Goal: Transaction & Acquisition: Purchase product/service

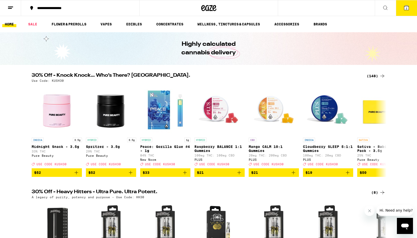
click at [405, 8] on icon at bounding box center [406, 8] width 5 height 5
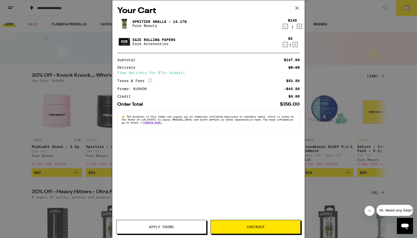
click at [250, 225] on span "Checkout" at bounding box center [256, 227] width 18 height 4
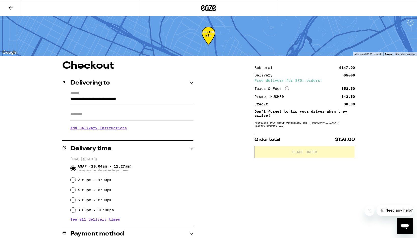
click at [115, 118] on input "Apt/Suite" at bounding box center [131, 114] width 123 height 12
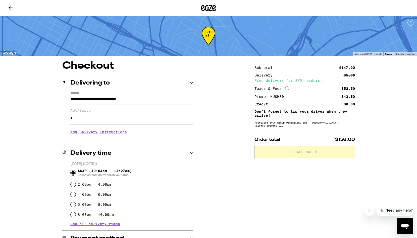
type input "*"
click at [100, 134] on h3 "Add Delivery Instructions" at bounding box center [131, 132] width 123 height 12
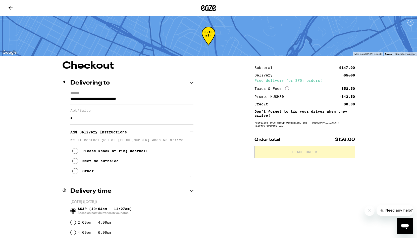
click at [91, 163] on div "Meet me curbside" at bounding box center [100, 161] width 36 height 4
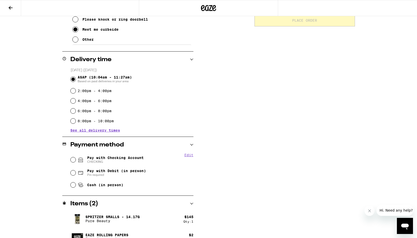
scroll to position [138, 0]
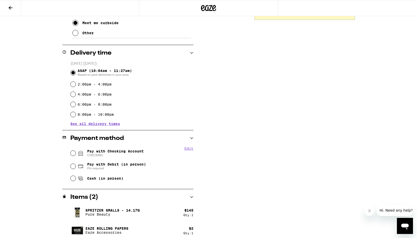
click at [131, 153] on span "Pay with Checking Account CHECKING" at bounding box center [115, 153] width 57 height 8
click at [76, 153] on input "Pay with Checking Account CHECKING" at bounding box center [73, 152] width 5 height 5
radio input "true"
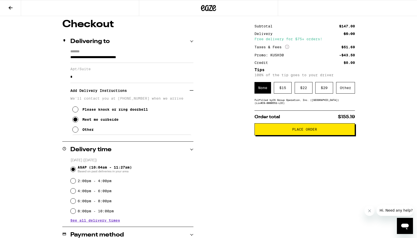
scroll to position [0, 0]
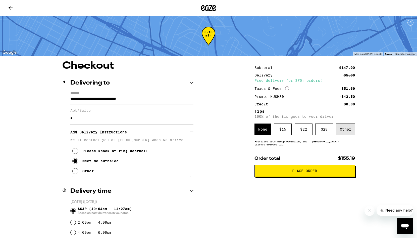
click at [345, 131] on div "Other" at bounding box center [345, 129] width 19 height 12
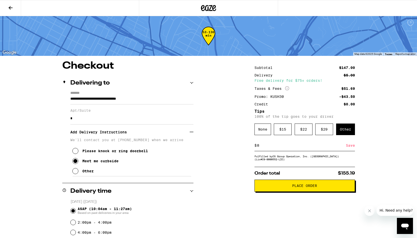
type input "8"
click at [351, 147] on div "Save" at bounding box center [350, 145] width 9 height 11
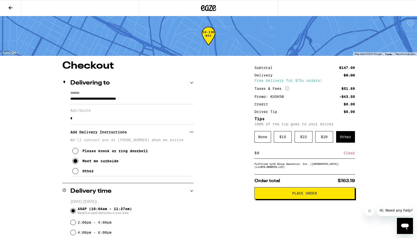
click at [290, 195] on span "Place Order" at bounding box center [305, 193] width 92 height 4
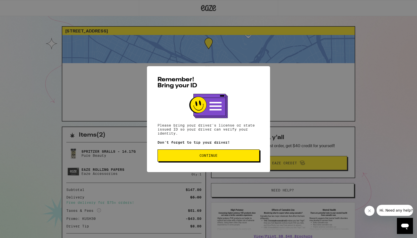
click at [210, 160] on button "Continue" at bounding box center [208, 155] width 102 height 12
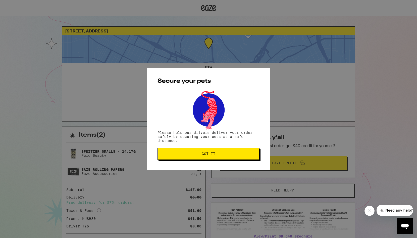
click at [210, 159] on button "Got it" at bounding box center [208, 153] width 102 height 12
